Goal: Find specific page/section: Find specific page/section

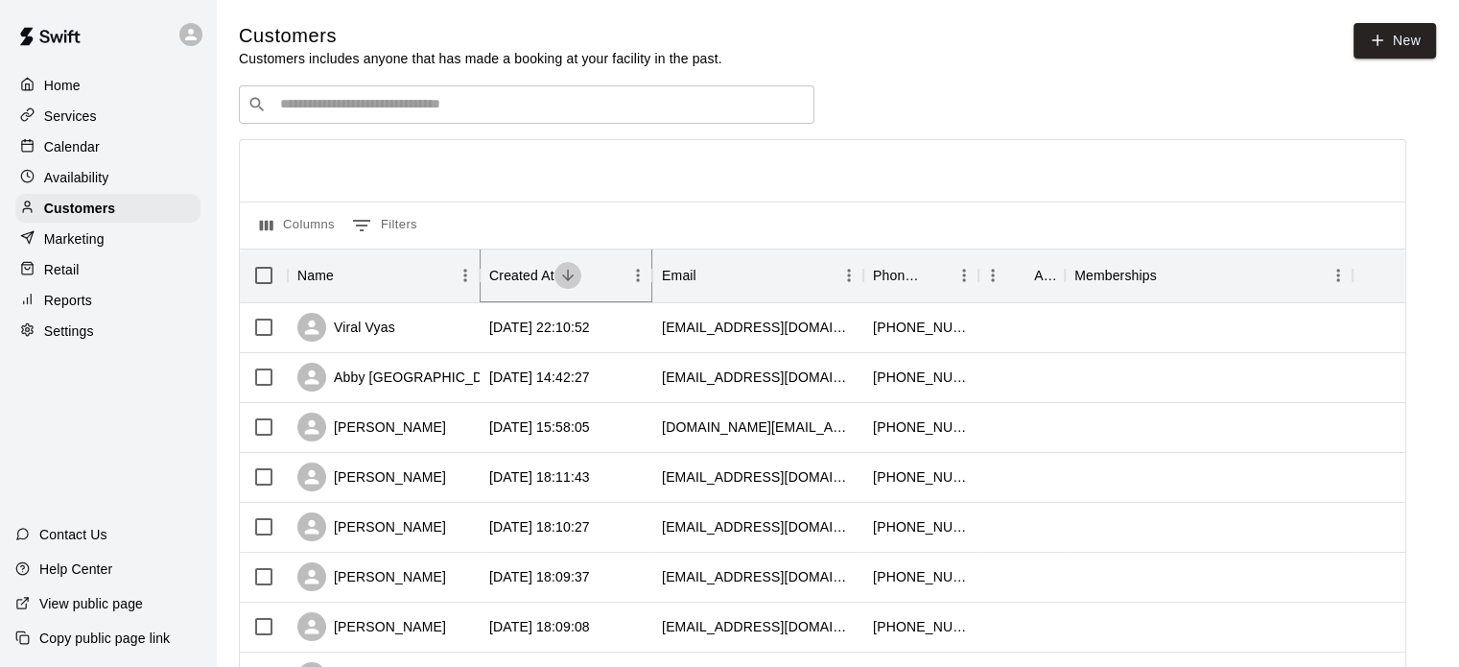
click at [575, 278] on icon "Sort" at bounding box center [567, 275] width 17 height 17
click at [1135, 277] on div "Memberships" at bounding box center [1115, 275] width 82 height 54
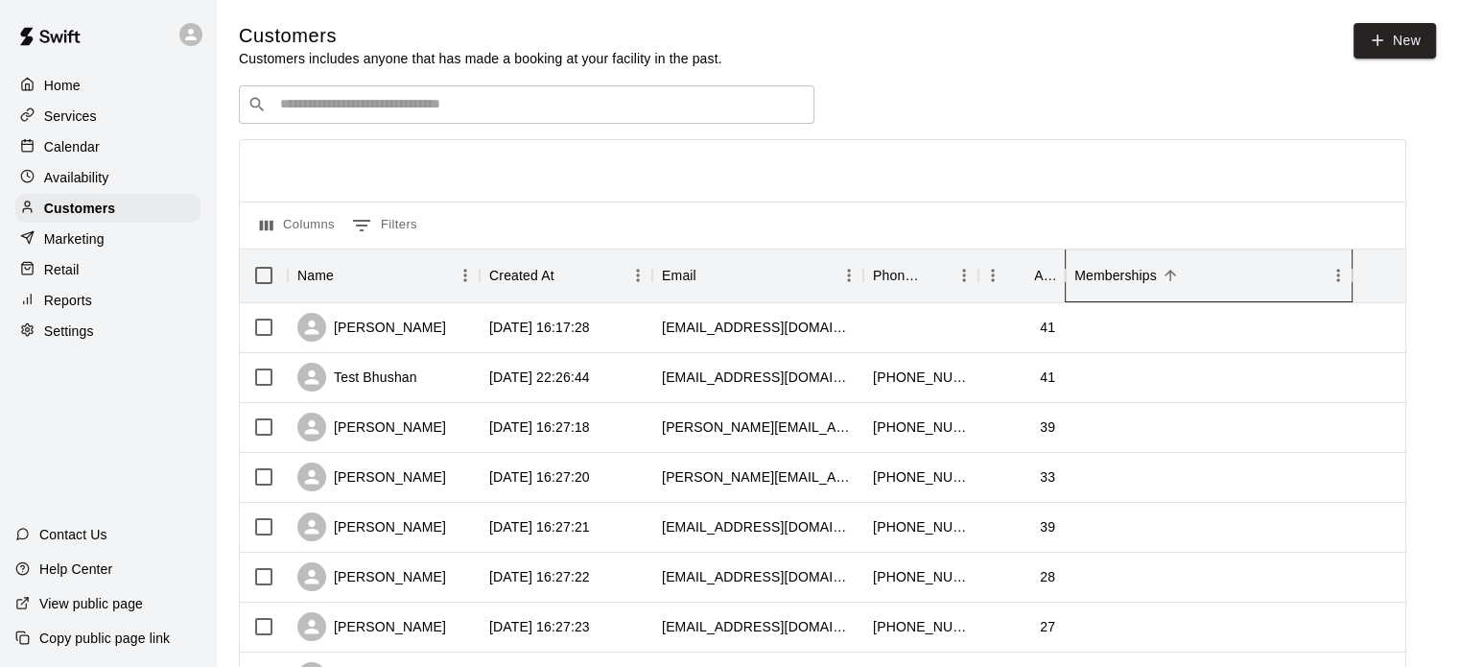
click at [1135, 279] on div "Memberships" at bounding box center [1115, 275] width 82 height 54
